Goal: Find specific page/section: Find specific page/section

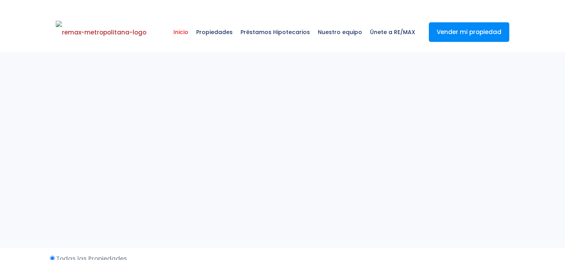
select select
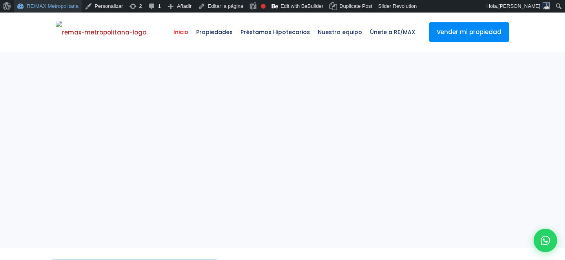
click at [66, 7] on link "RE/MAX Metropolitana" at bounding box center [48, 6] width 68 height 13
